Goal: Find specific page/section: Find specific page/section

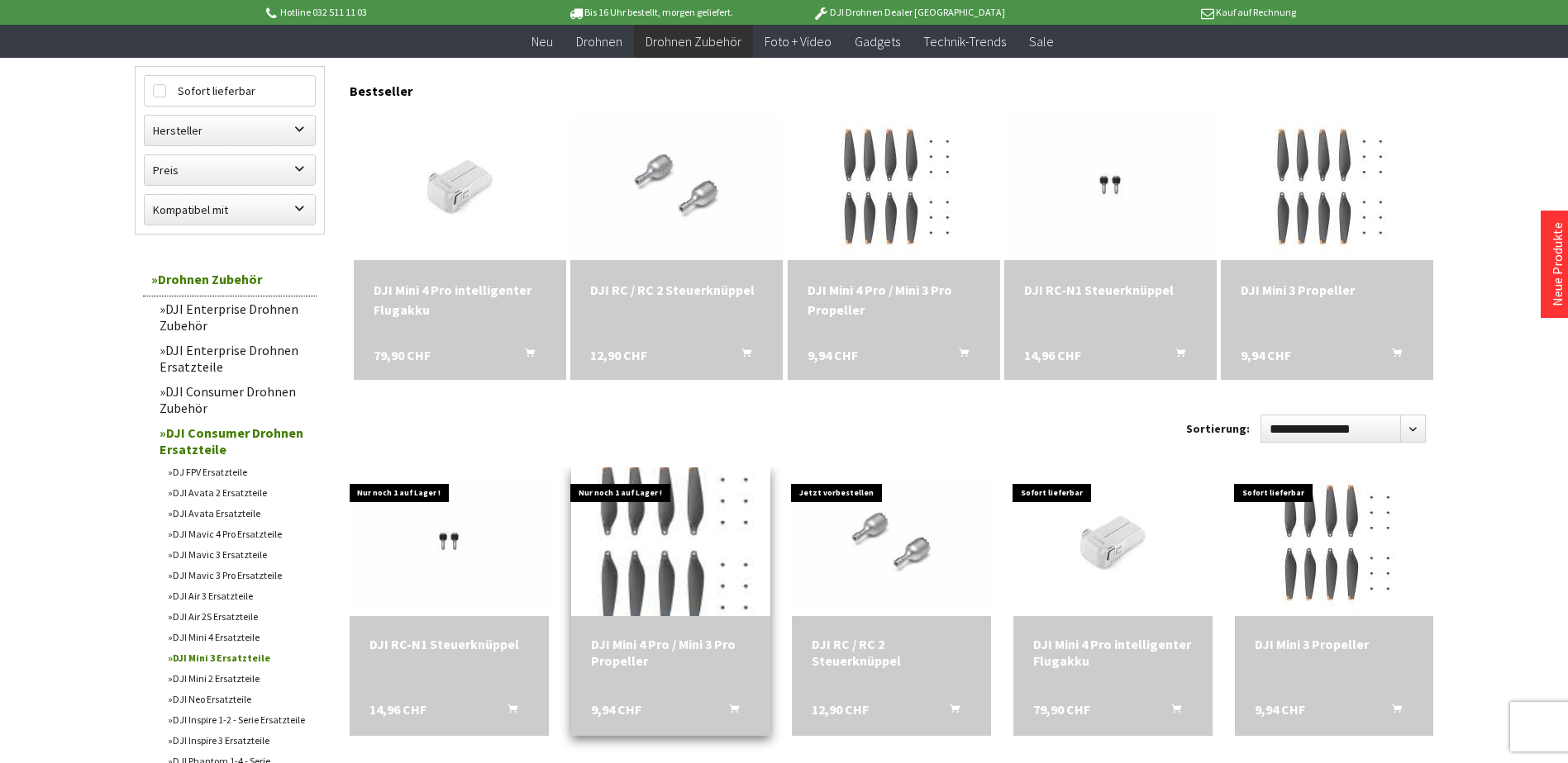
scroll to position [413, 0]
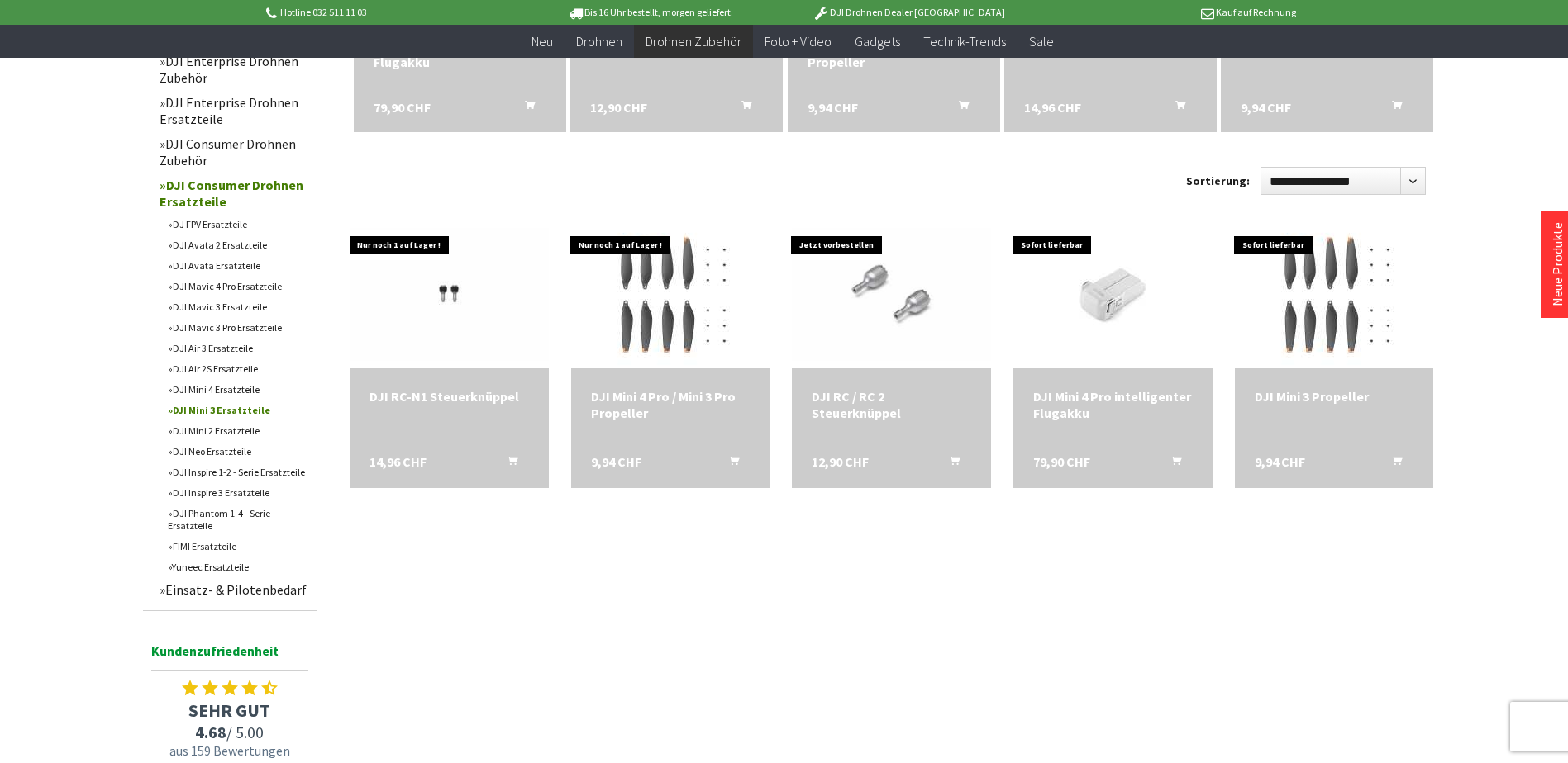
click at [232, 308] on link "DJI Mavic 3 Ersatzteile" at bounding box center [238, 307] width 157 height 21
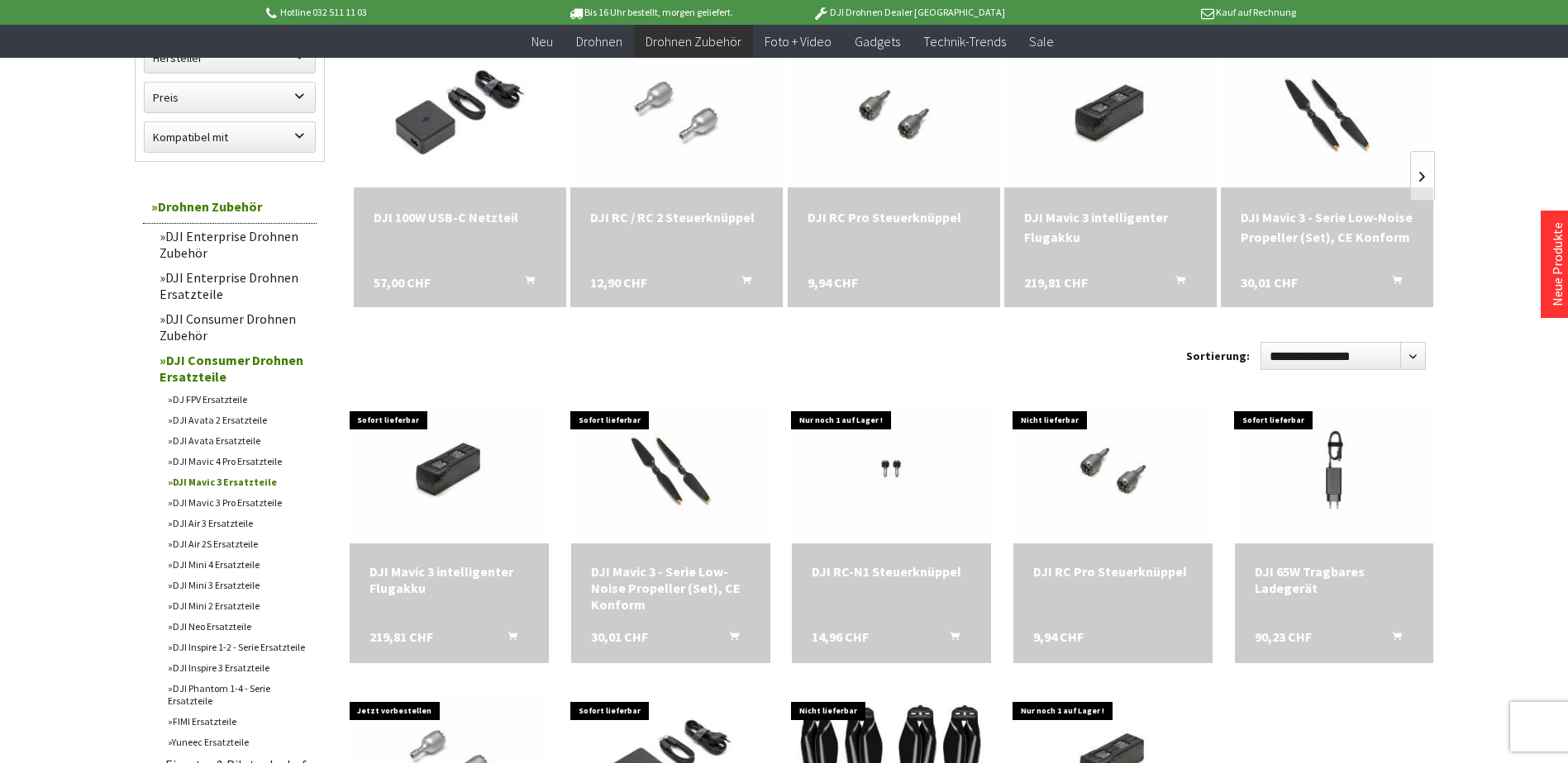
scroll to position [331, 0]
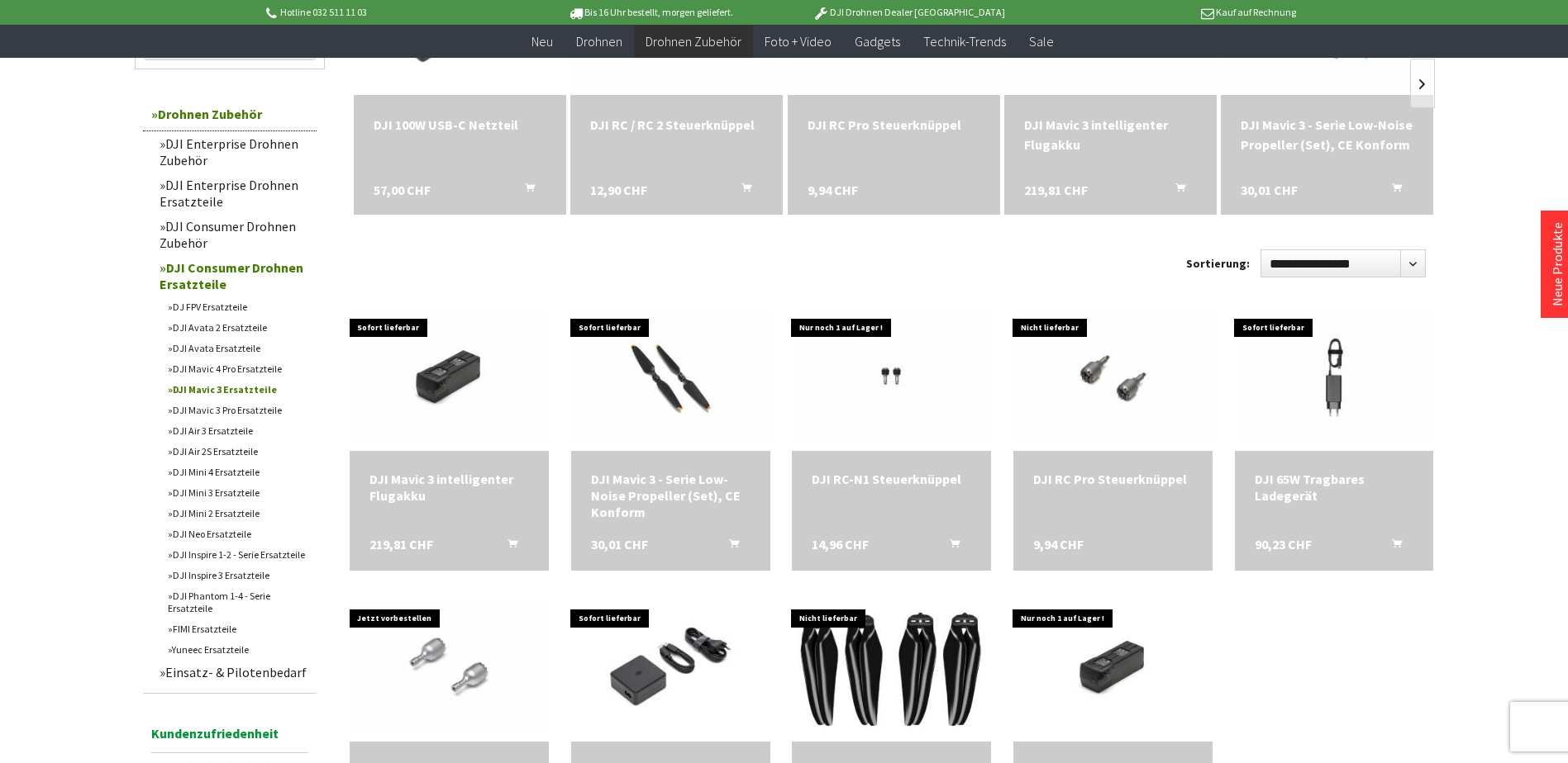
click at [178, 428] on link "DJI Air 3 Ersatzteile" at bounding box center [238, 431] width 157 height 21
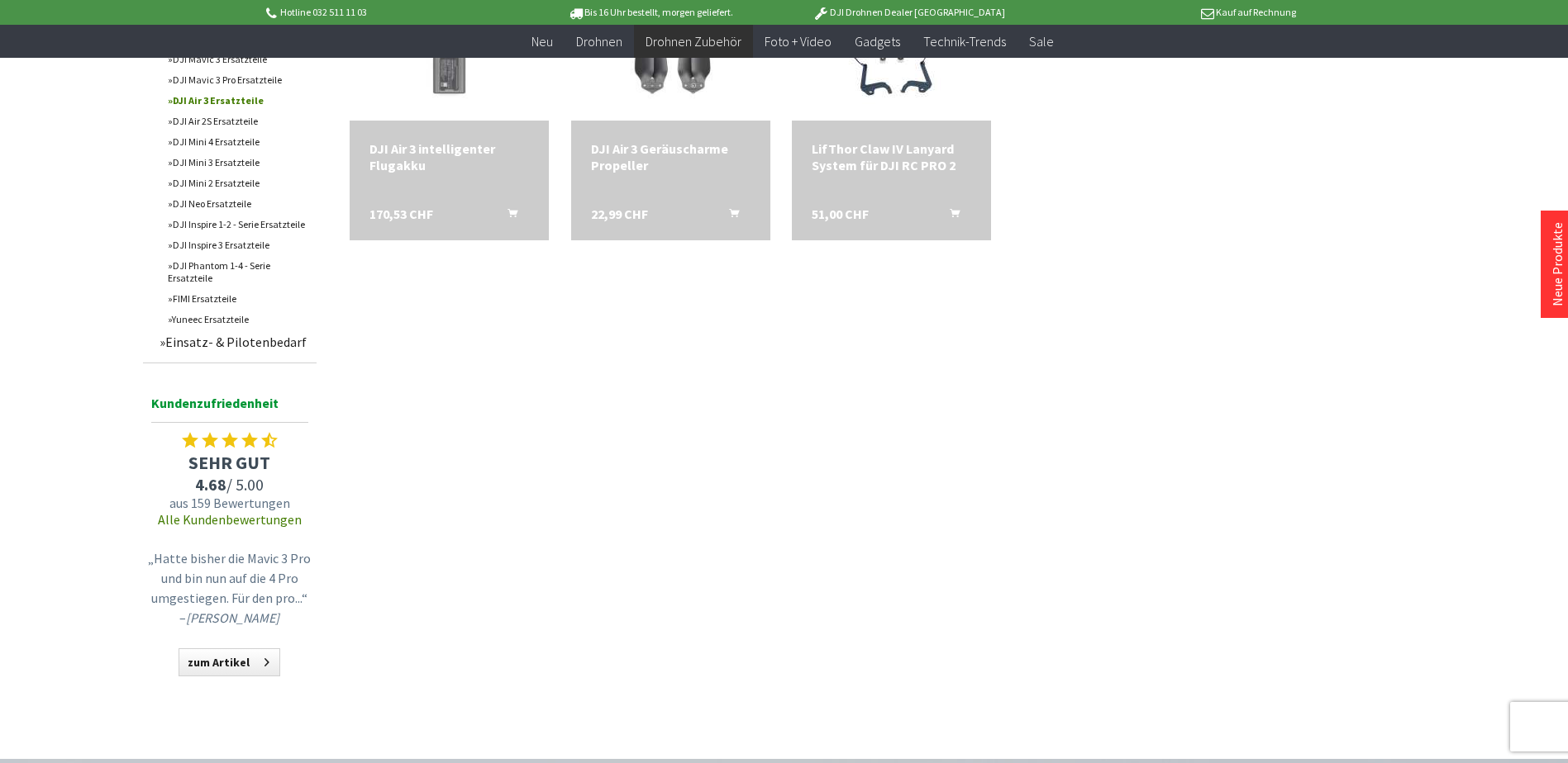
scroll to position [248, 0]
